Goal: Find contact information: Find contact information

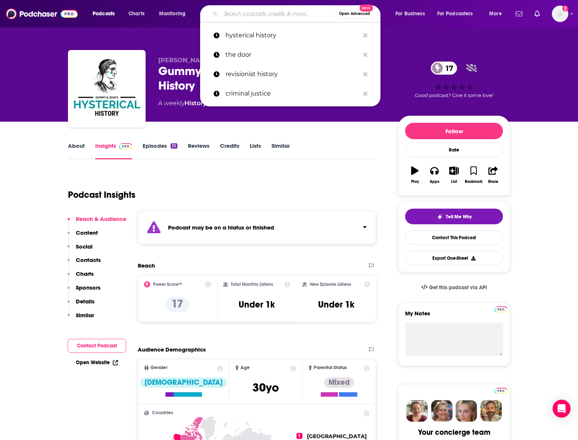
click at [267, 13] on input "Search podcasts, credits, & more..." at bounding box center [278, 14] width 115 height 12
paste input "Know Your Enemy"
type input "Know Your Enemy"
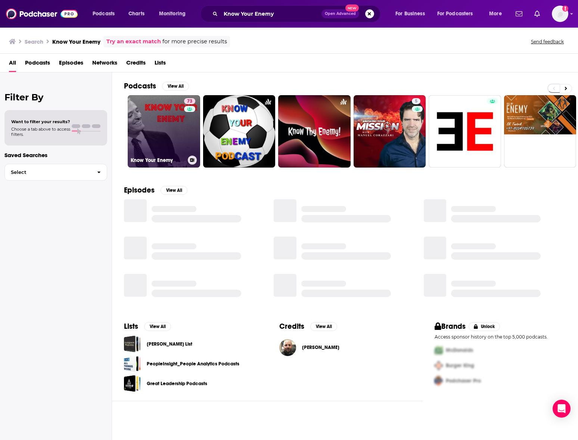
click at [156, 145] on link "73 Know Your Enemy" at bounding box center [164, 131] width 72 height 72
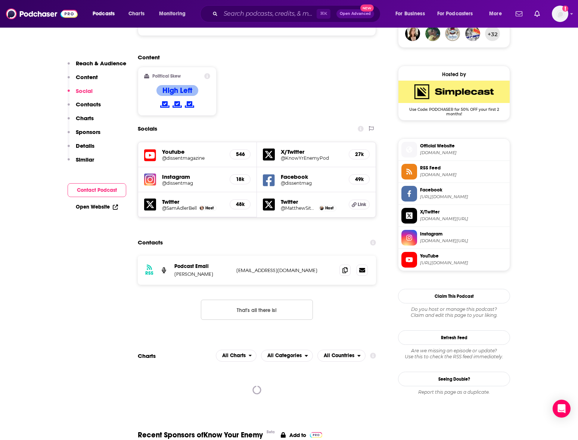
scroll to position [572, 0]
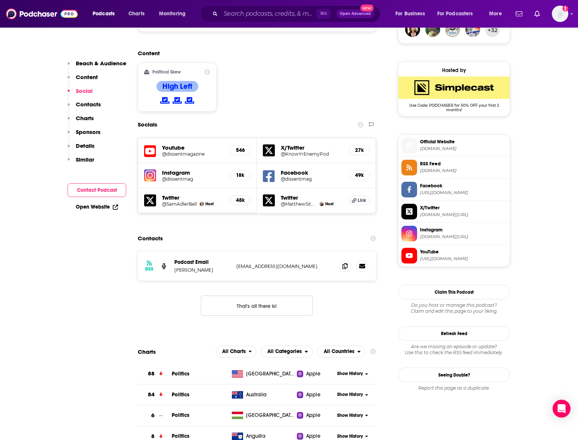
click at [241, 23] on div "Podcasts Charts Monitoring ⌘ K Open Advanced New For Business For Podcasters Mo…" at bounding box center [289, 14] width 578 height 28
click at [242, 18] on input "Search podcasts, credits, & more..." at bounding box center [269, 14] width 96 height 12
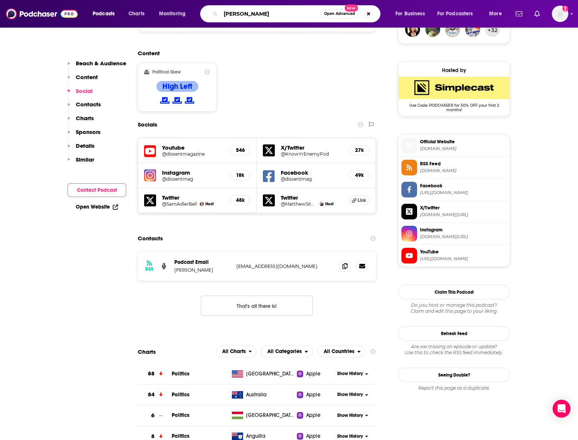
type input "[PERSON_NAME]"
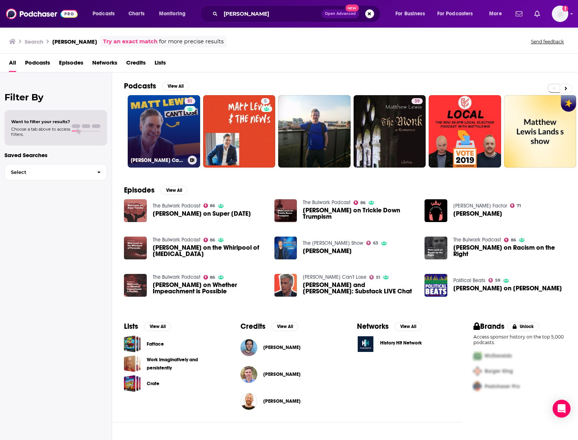
click at [160, 126] on link "51 [PERSON_NAME] Can't Lose" at bounding box center [164, 131] width 72 height 72
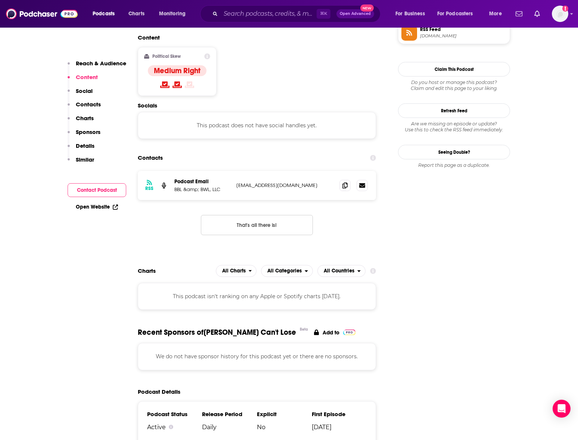
scroll to position [587, 0]
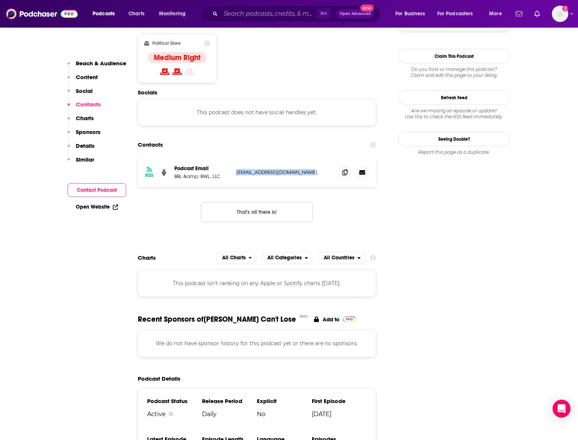
drag, startPoint x: 316, startPoint y: 143, endPoint x: 236, endPoint y: 146, distance: 80.3
click at [236, 158] on div "RSS Podcast Email BBL &amp; BWL, LLC [EMAIL_ADDRESS][DOMAIN_NAME] [EMAIL_ADDRES…" at bounding box center [257, 172] width 238 height 29
copy p "[EMAIL_ADDRESS][DOMAIN_NAME]"
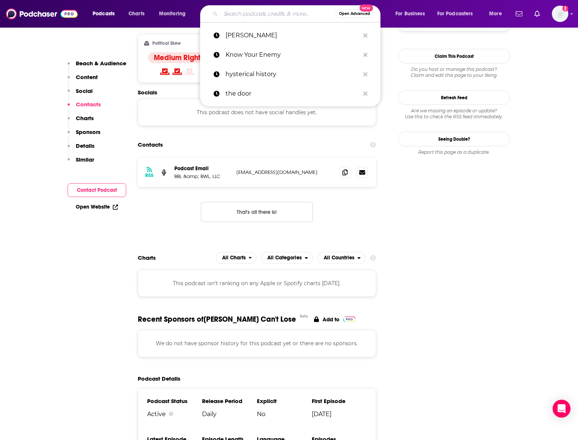
click at [285, 14] on input "Search podcasts, credits, & more..." at bounding box center [278, 14] width 115 height 12
paste input "SHORT CIRCUIT"
type input "SHORT CIRCUIT"
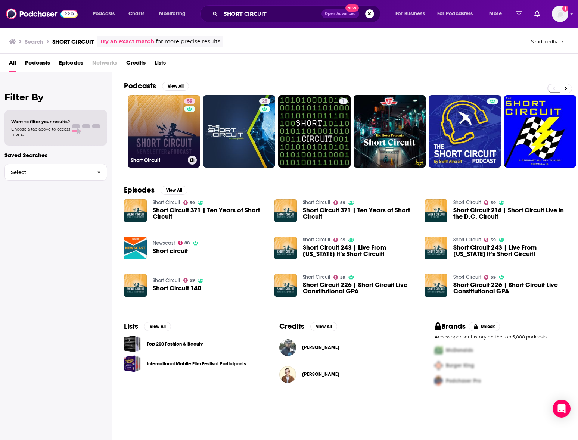
click at [145, 113] on link "59 Short Circuit" at bounding box center [164, 131] width 72 height 72
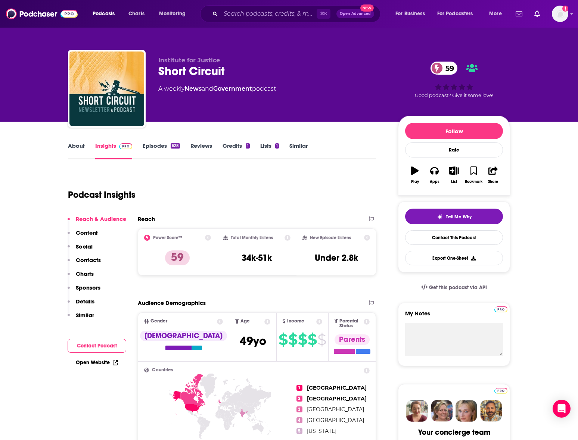
click at [172, 148] on div "628" at bounding box center [175, 145] width 9 height 5
